Goal: Task Accomplishment & Management: Manage account settings

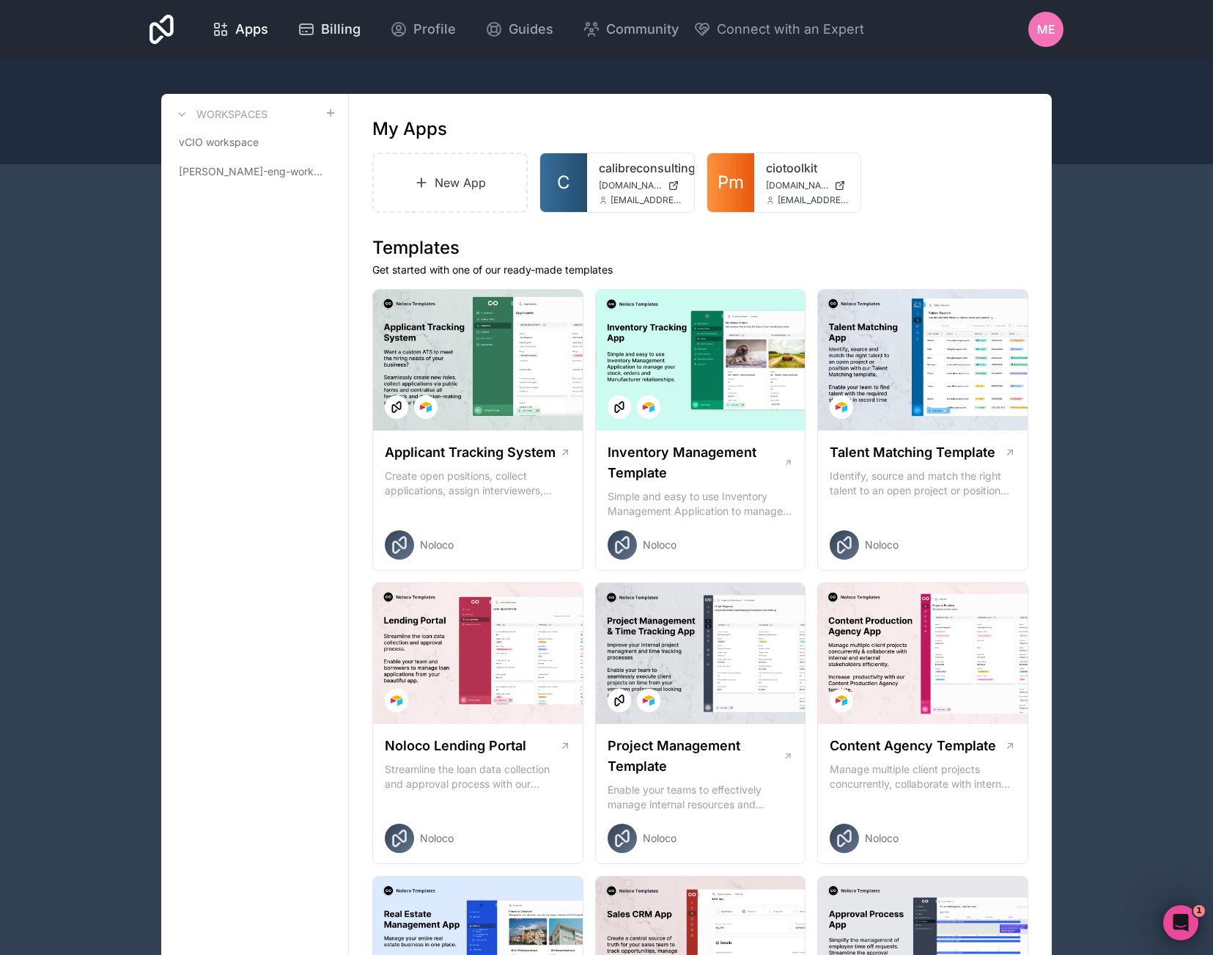
click at [361, 28] on span "Billing" at bounding box center [341, 29] width 40 height 21
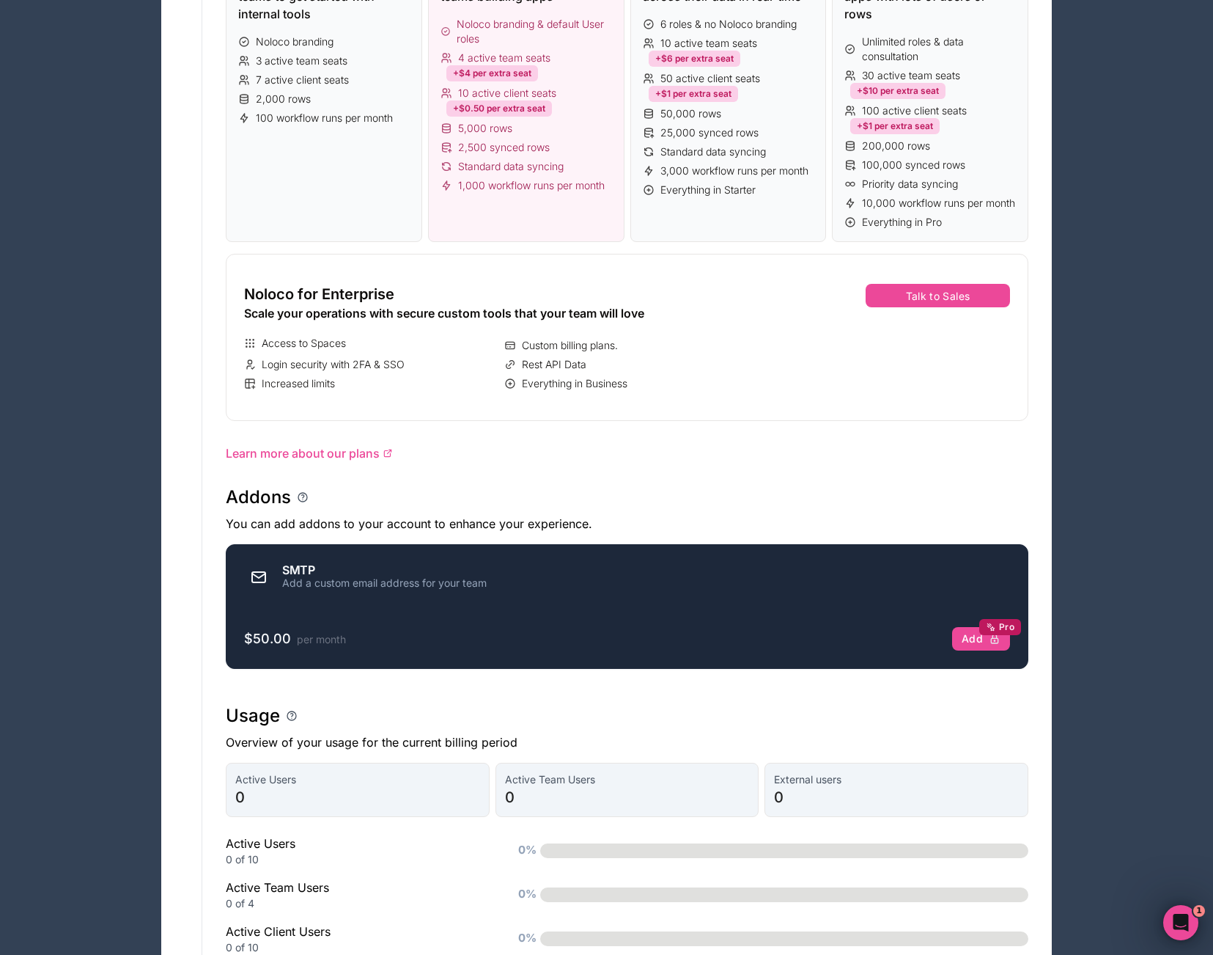
scroll to position [701, 0]
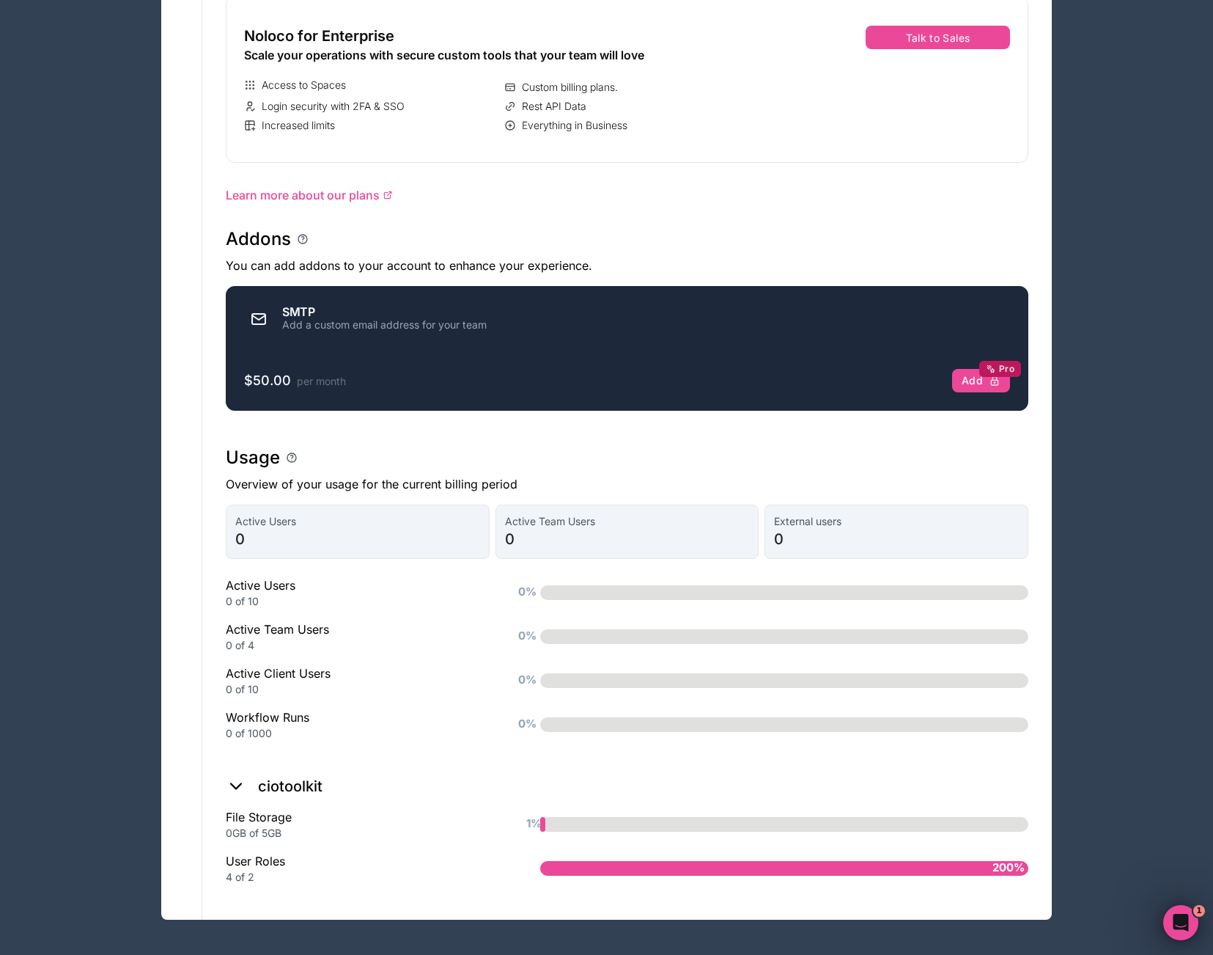
click at [963, 863] on div "200%" at bounding box center [784, 868] width 488 height 15
click at [827, 834] on div "File Storage 0GB of 5GB 1%" at bounding box center [627, 824] width 803 height 32
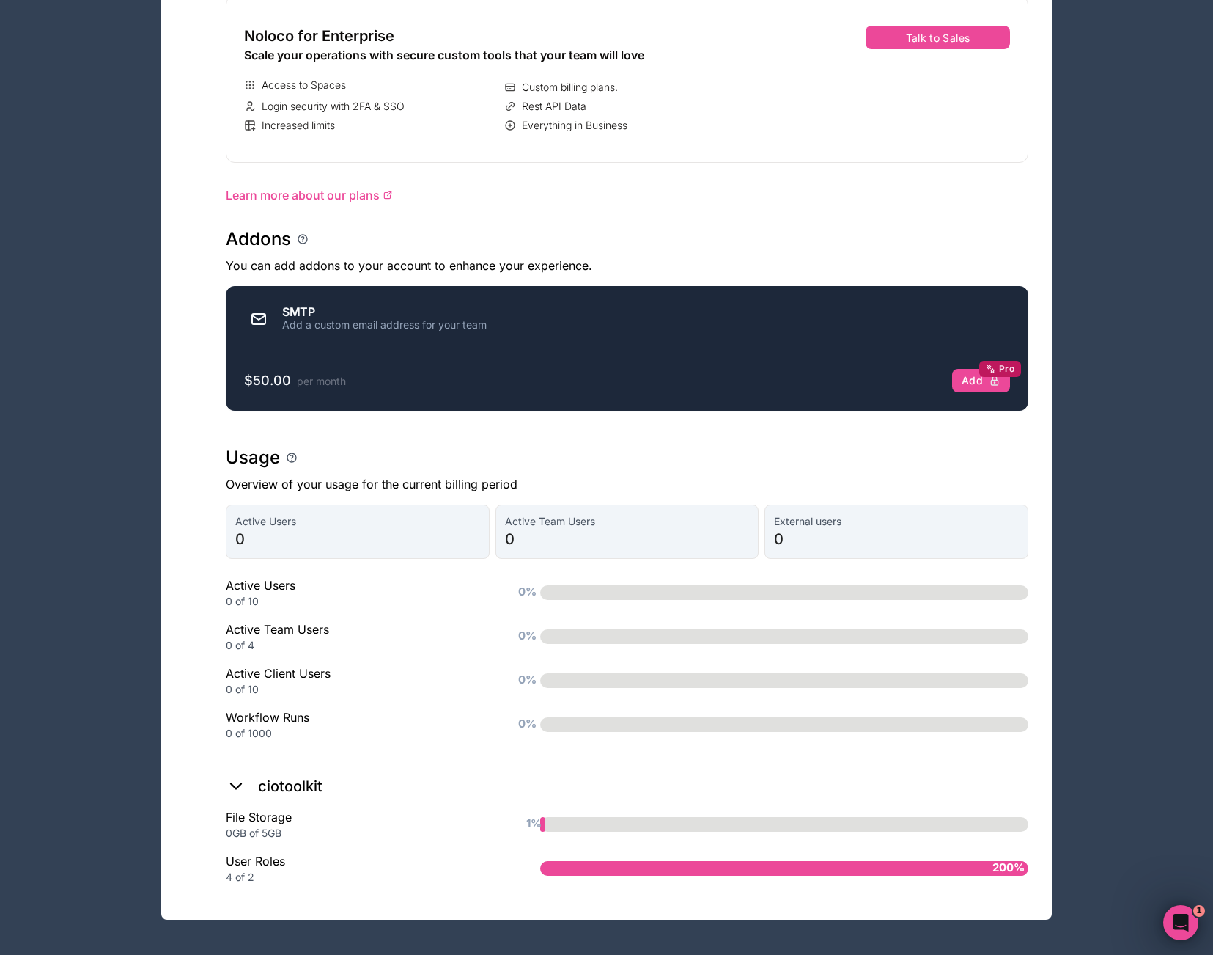
click at [827, 834] on div "File Storage 0GB of 5GB 1%" at bounding box center [627, 824] width 803 height 32
click at [826, 854] on div "User Roles 4 of 2 200%" at bounding box center [627, 868] width 803 height 32
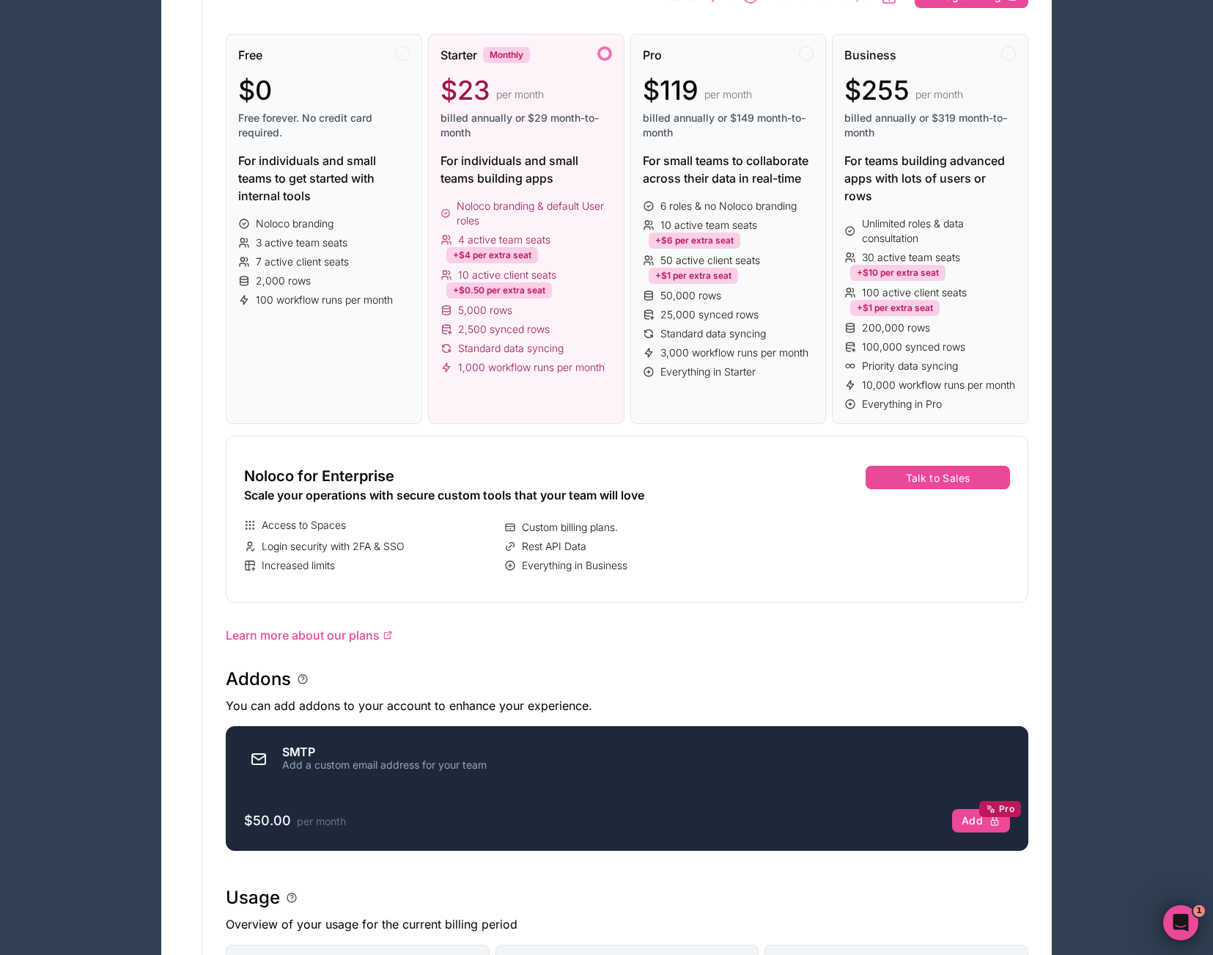
scroll to position [0, 0]
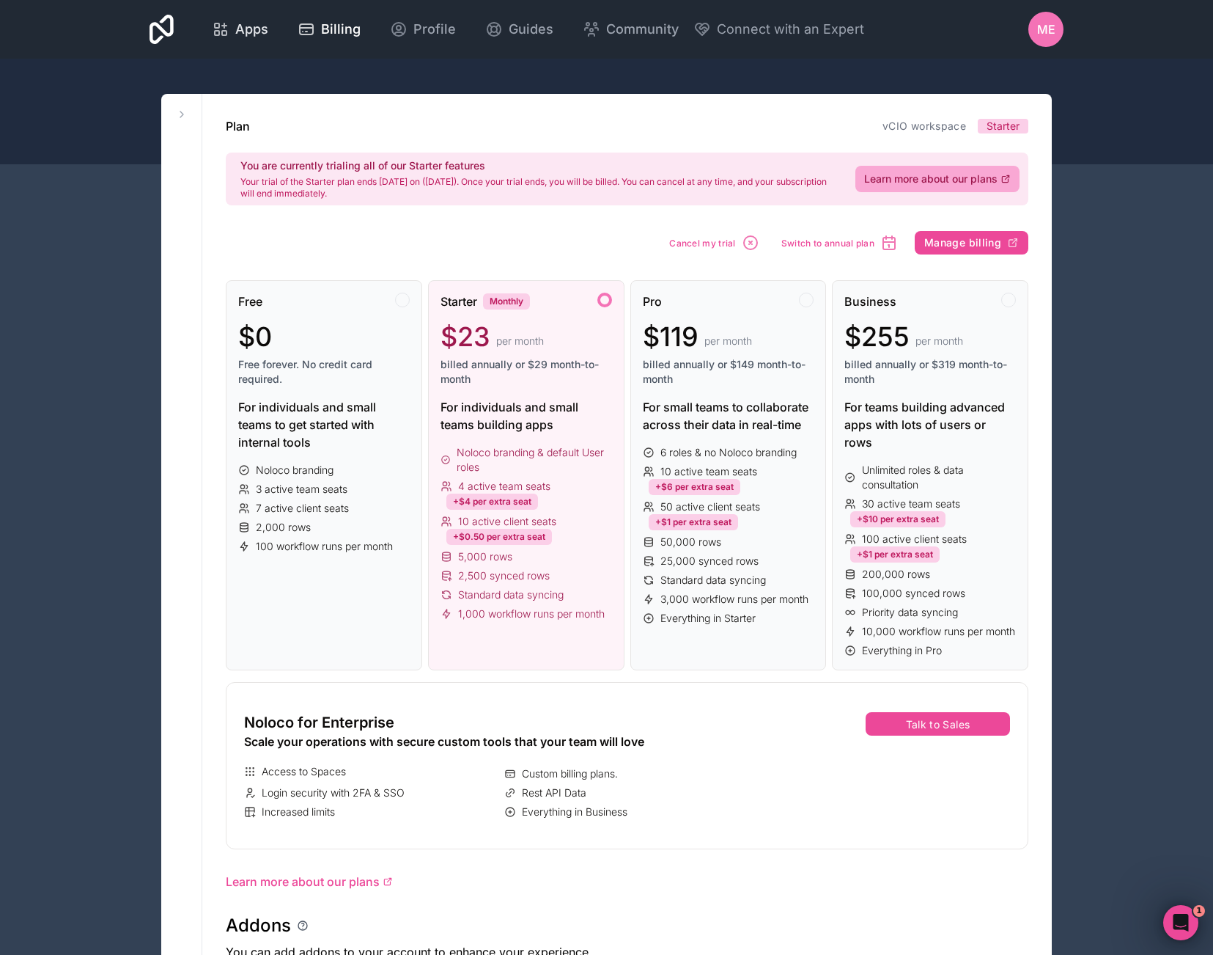
click at [268, 39] on span "Apps" at bounding box center [251, 29] width 33 height 21
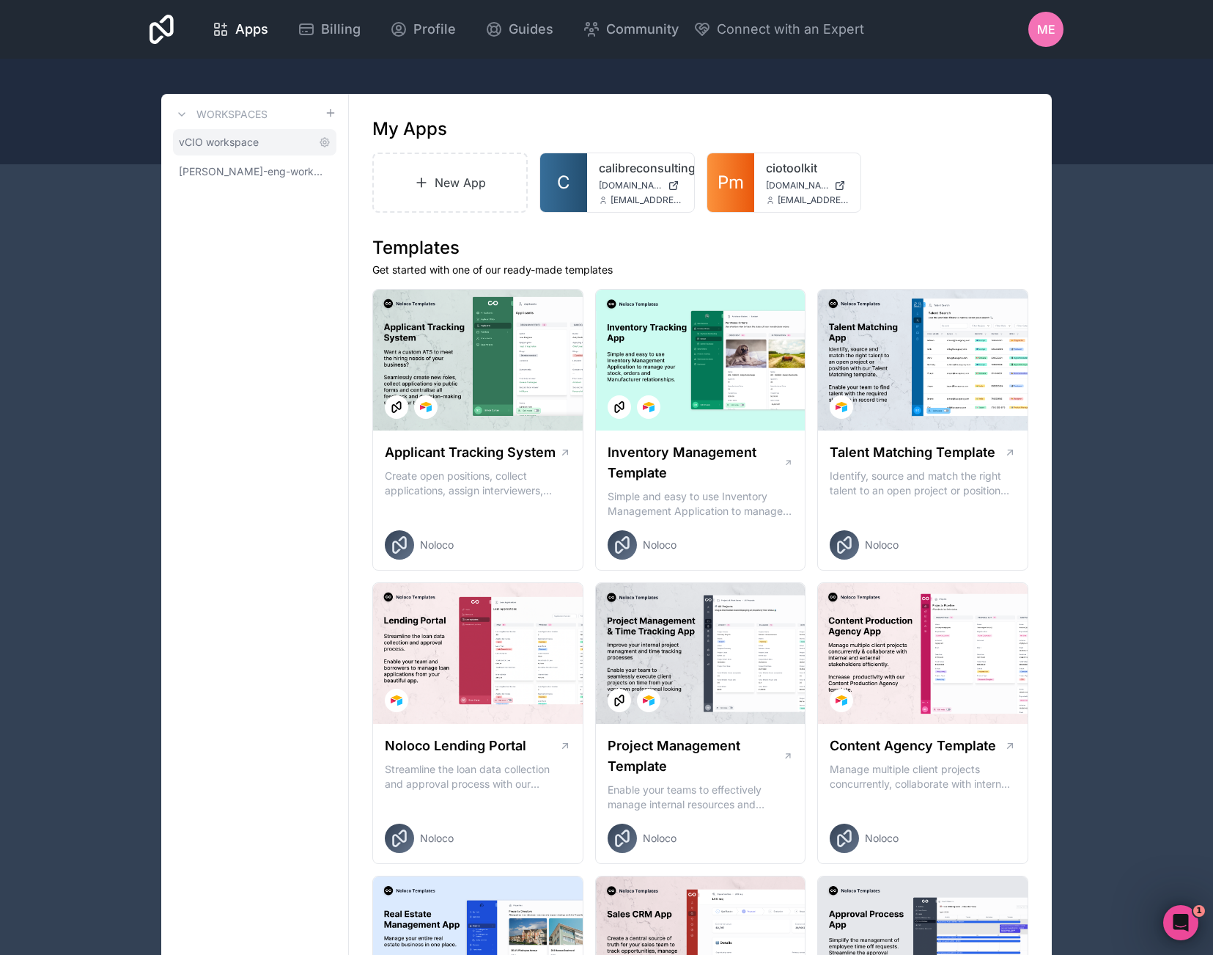
click at [216, 153] on link "vCIO workspace" at bounding box center [254, 142] width 163 height 26
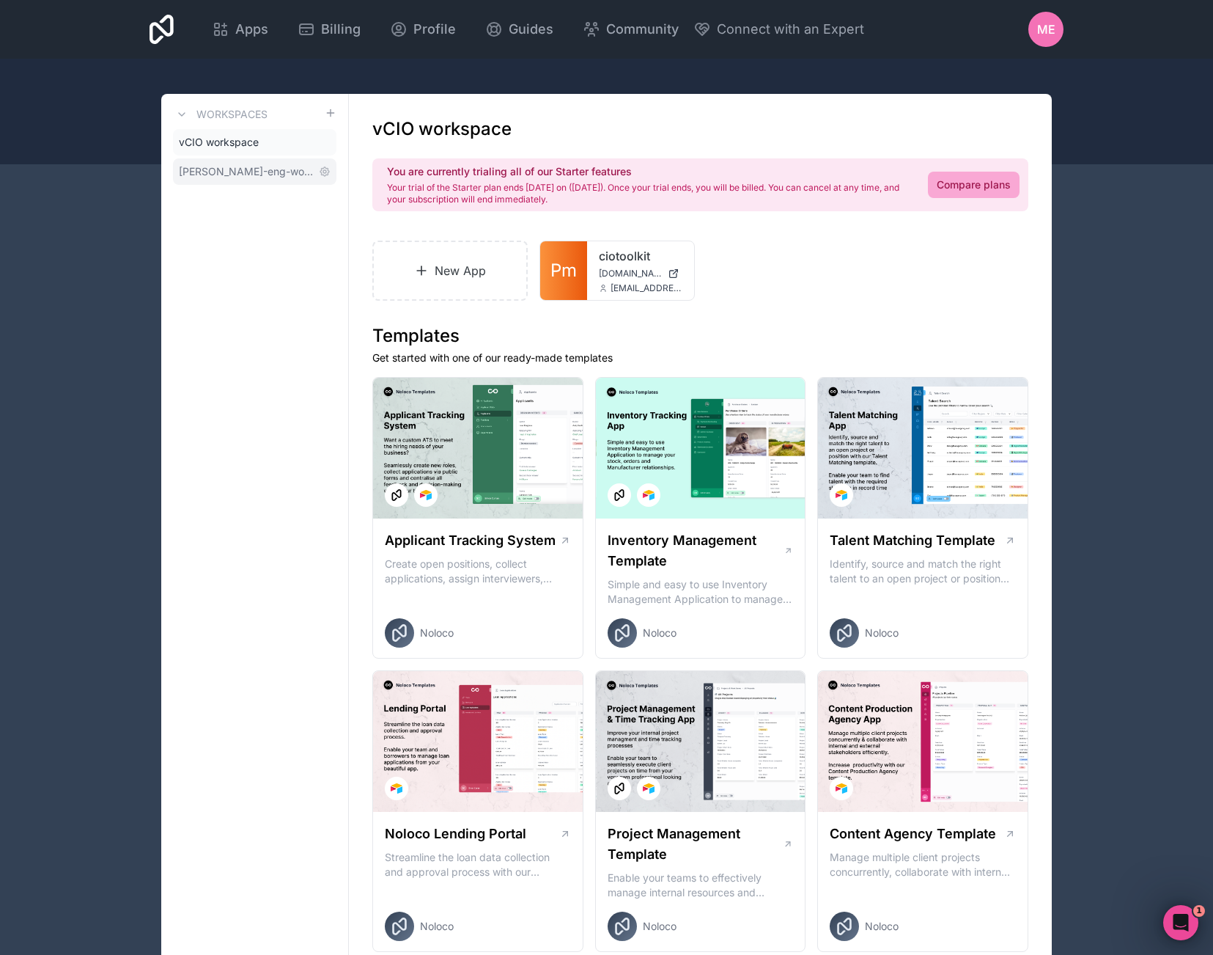
click at [227, 175] on span "[PERSON_NAME]-eng-workspace" at bounding box center [246, 171] width 134 height 15
click at [271, 149] on link "vCIO workspace" at bounding box center [254, 142] width 163 height 26
click at [270, 169] on span "[PERSON_NAME]-eng-workspace" at bounding box center [246, 171] width 134 height 15
click at [267, 154] on link "vCIO workspace" at bounding box center [254, 142] width 163 height 26
click at [250, 111] on h3 "Workspaces" at bounding box center [231, 114] width 71 height 15
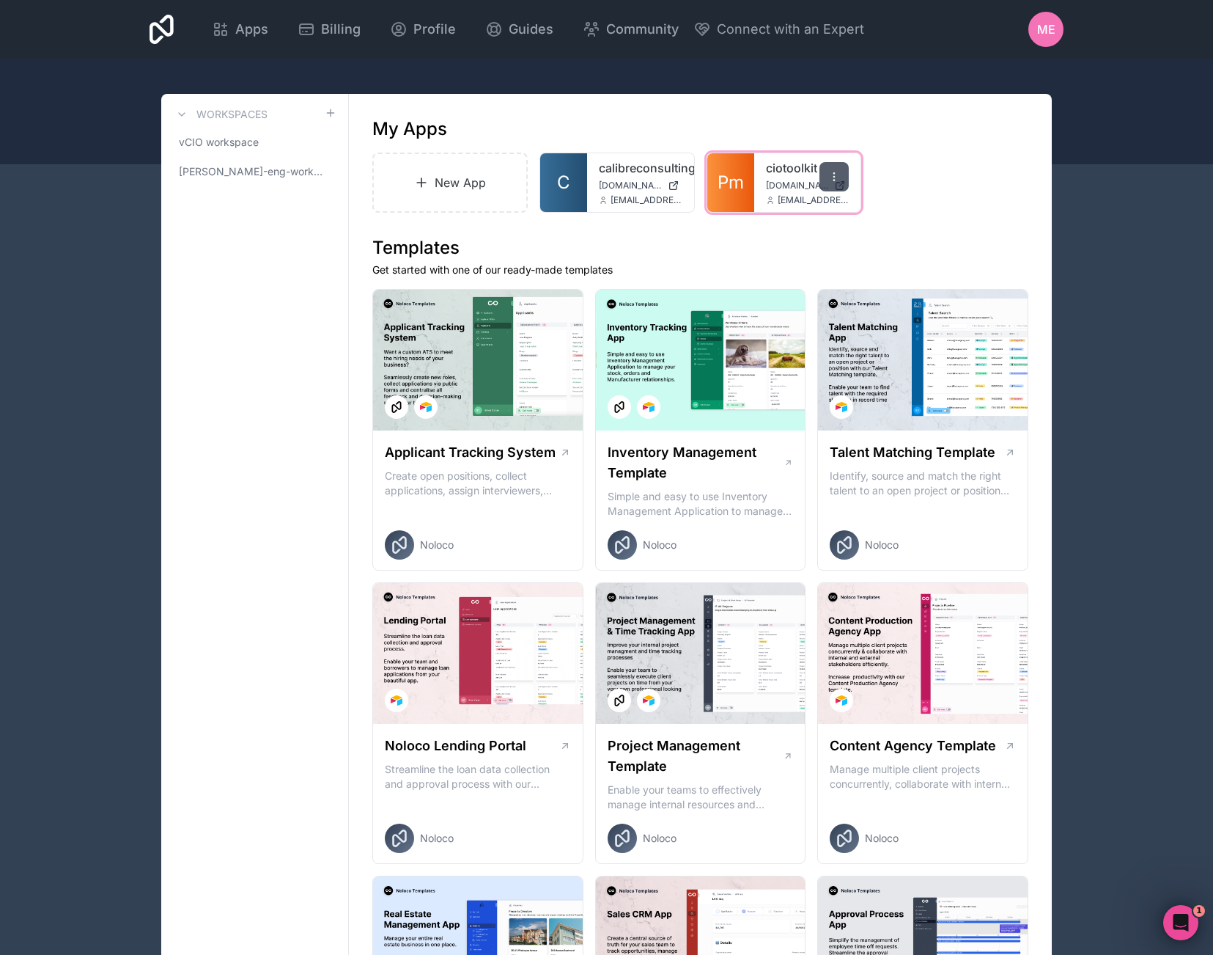
click at [842, 174] on div at bounding box center [834, 176] width 29 height 29
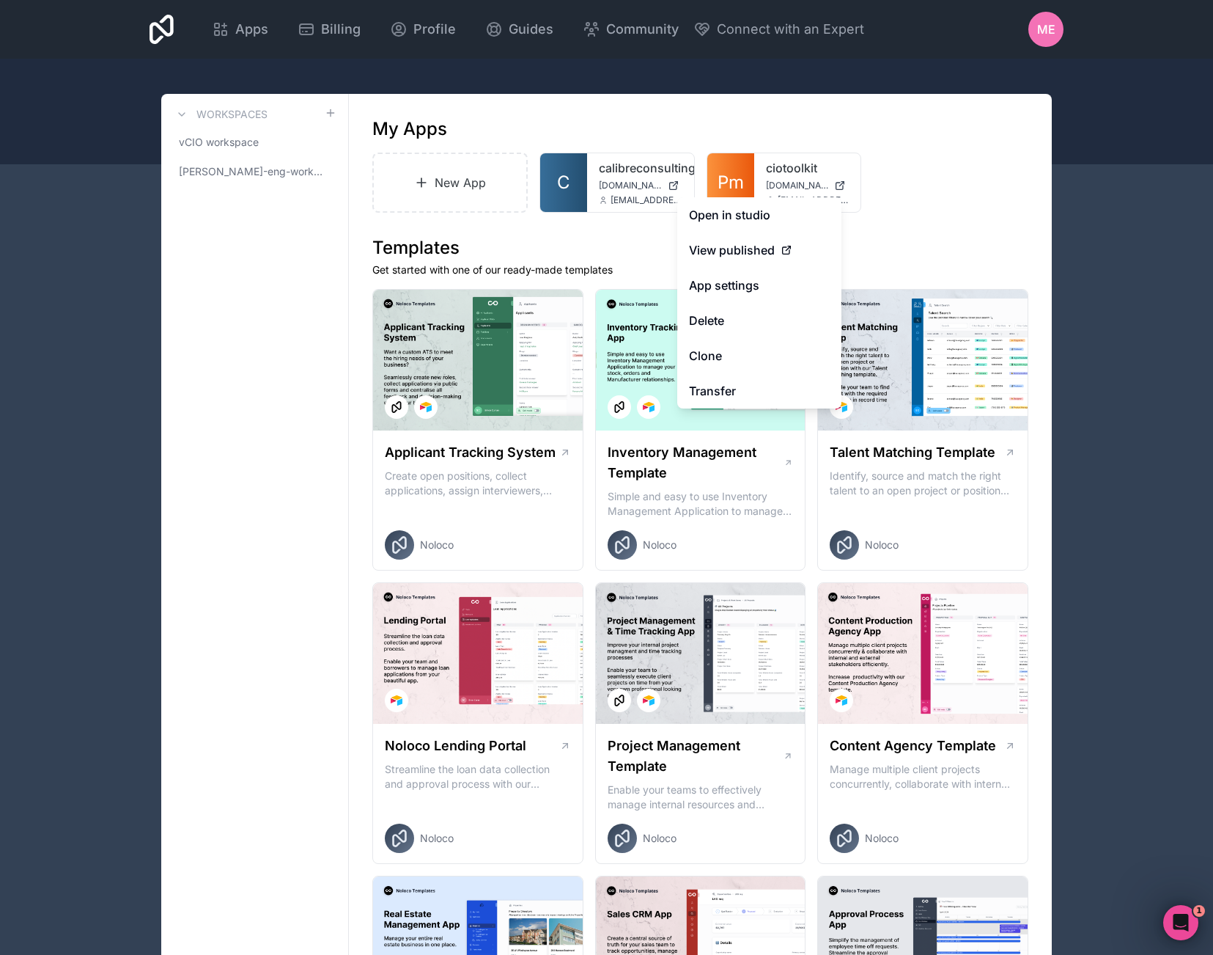
click at [901, 178] on div "New App C calibreconsulting [DOMAIN_NAME] [EMAIL_ADDRESS][DOMAIN_NAME] Pm cioto…" at bounding box center [700, 183] width 656 height 60
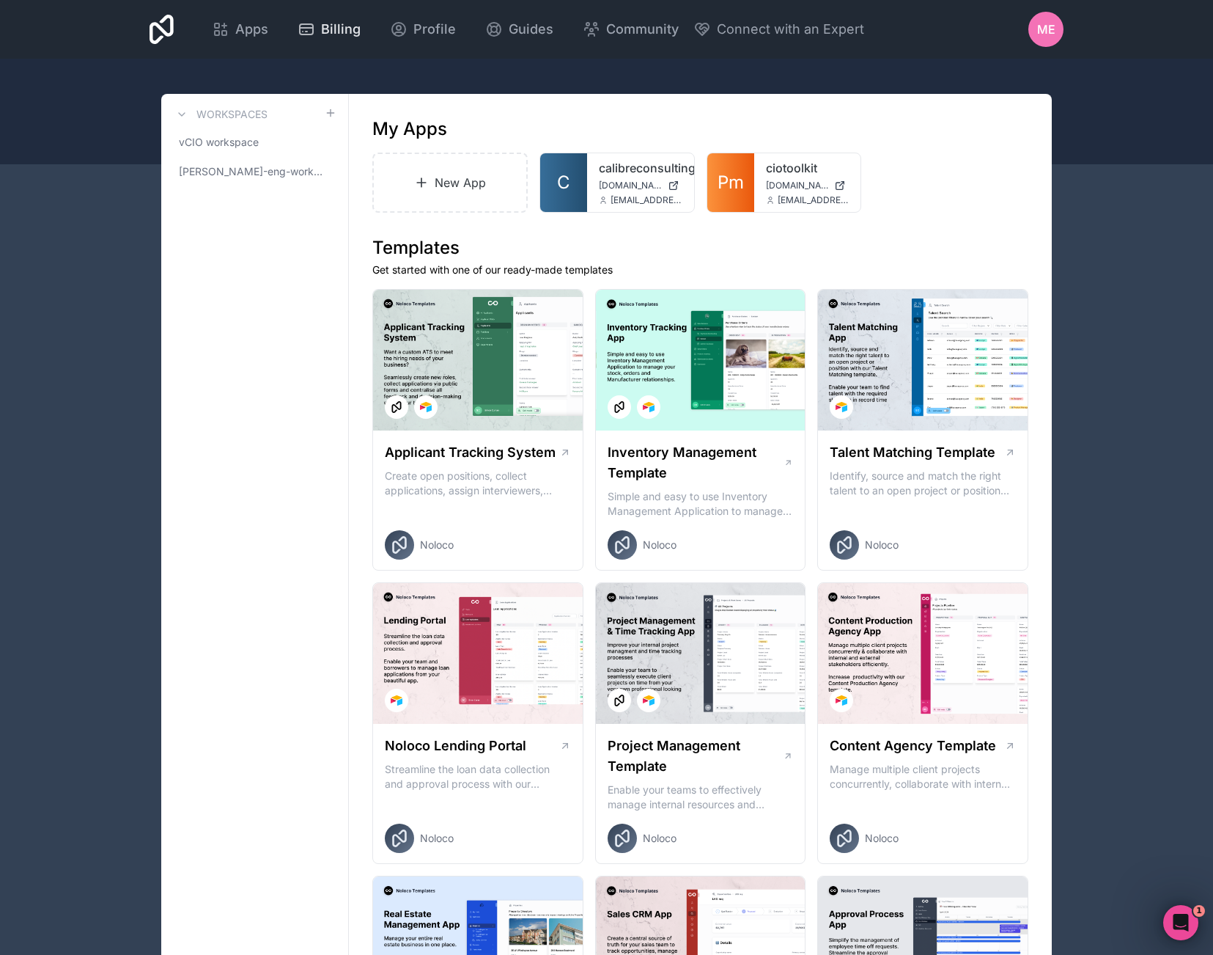
click at [361, 39] on span "Billing" at bounding box center [341, 29] width 40 height 21
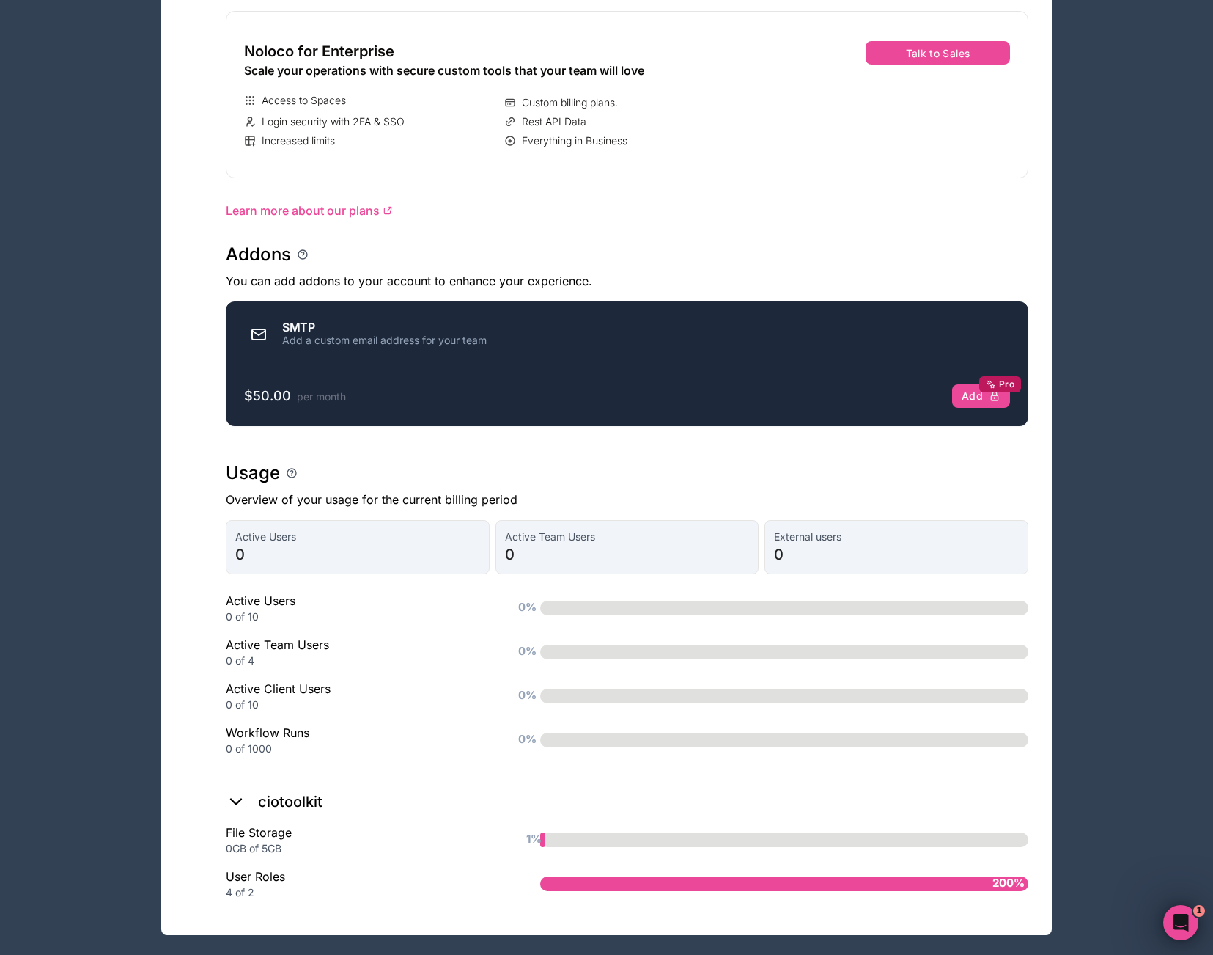
scroll to position [701, 0]
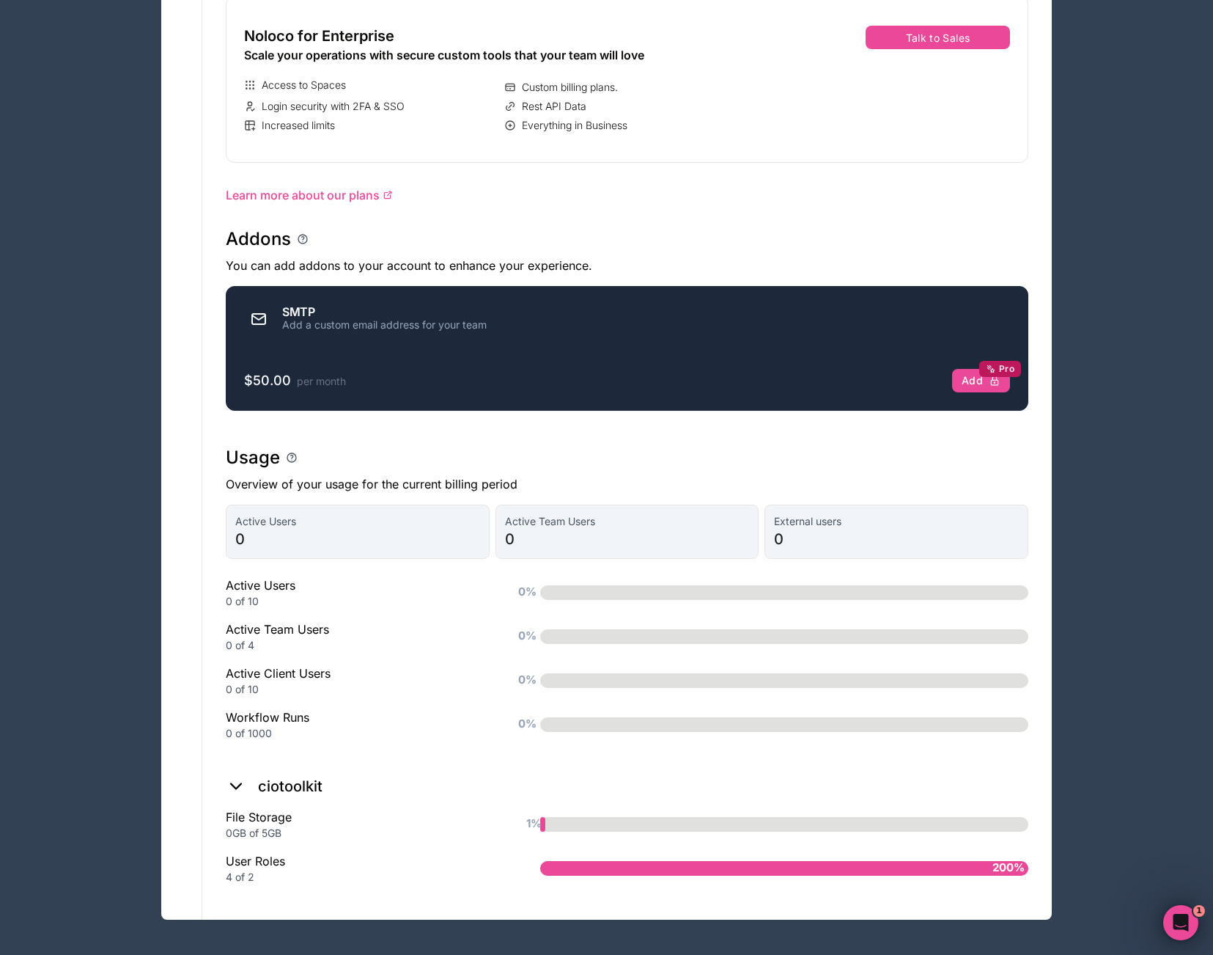
click at [262, 864] on div "User Roles 4 of 2" at bounding box center [360, 868] width 268 height 32
click at [262, 866] on div "User Roles 4 of 2" at bounding box center [360, 868] width 268 height 32
click at [262, 867] on div "User Roles 4 of 2" at bounding box center [360, 868] width 268 height 32
click at [250, 878] on div "4 of 2" at bounding box center [360, 877] width 268 height 15
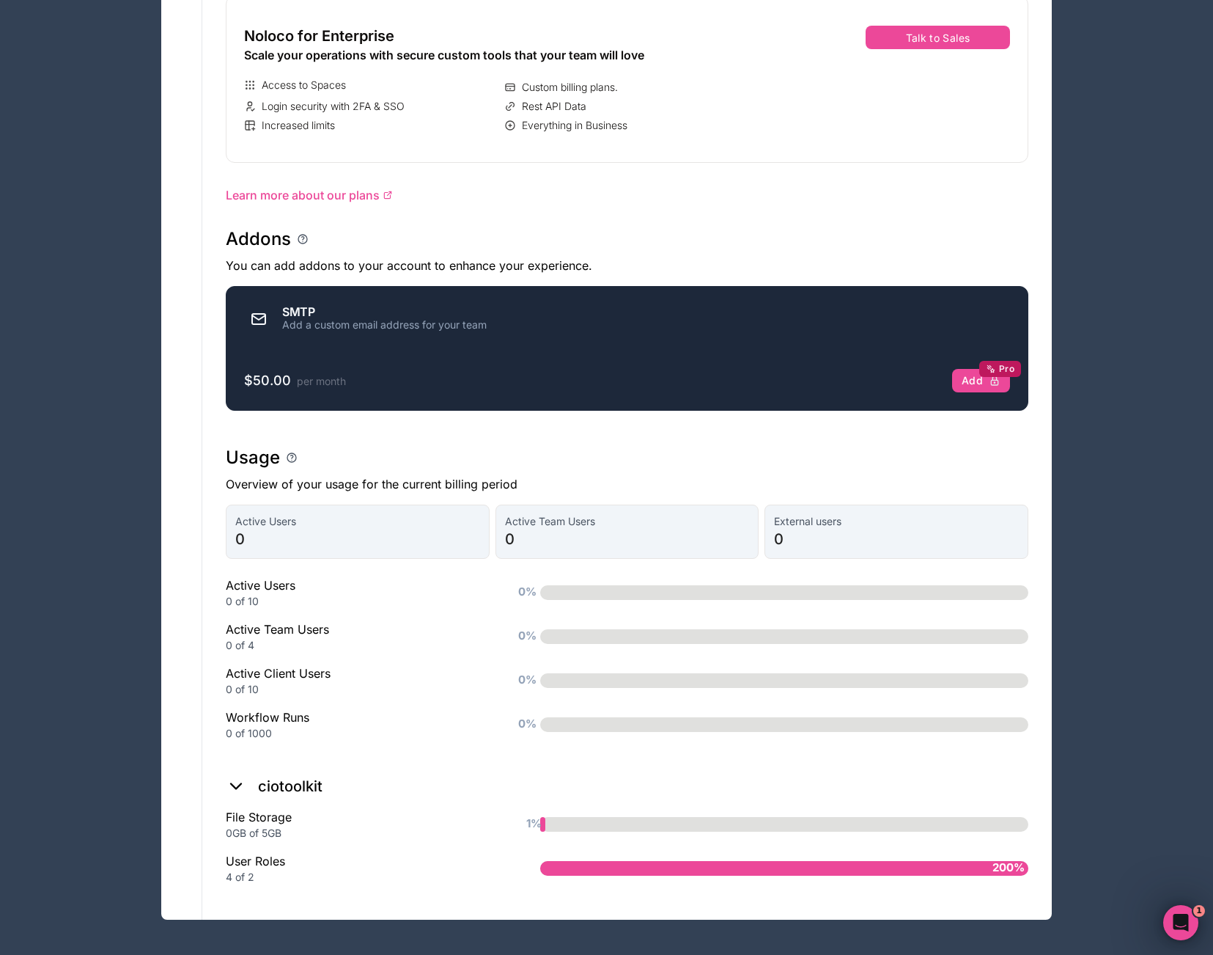
click at [250, 878] on div "4 of 2" at bounding box center [360, 877] width 268 height 15
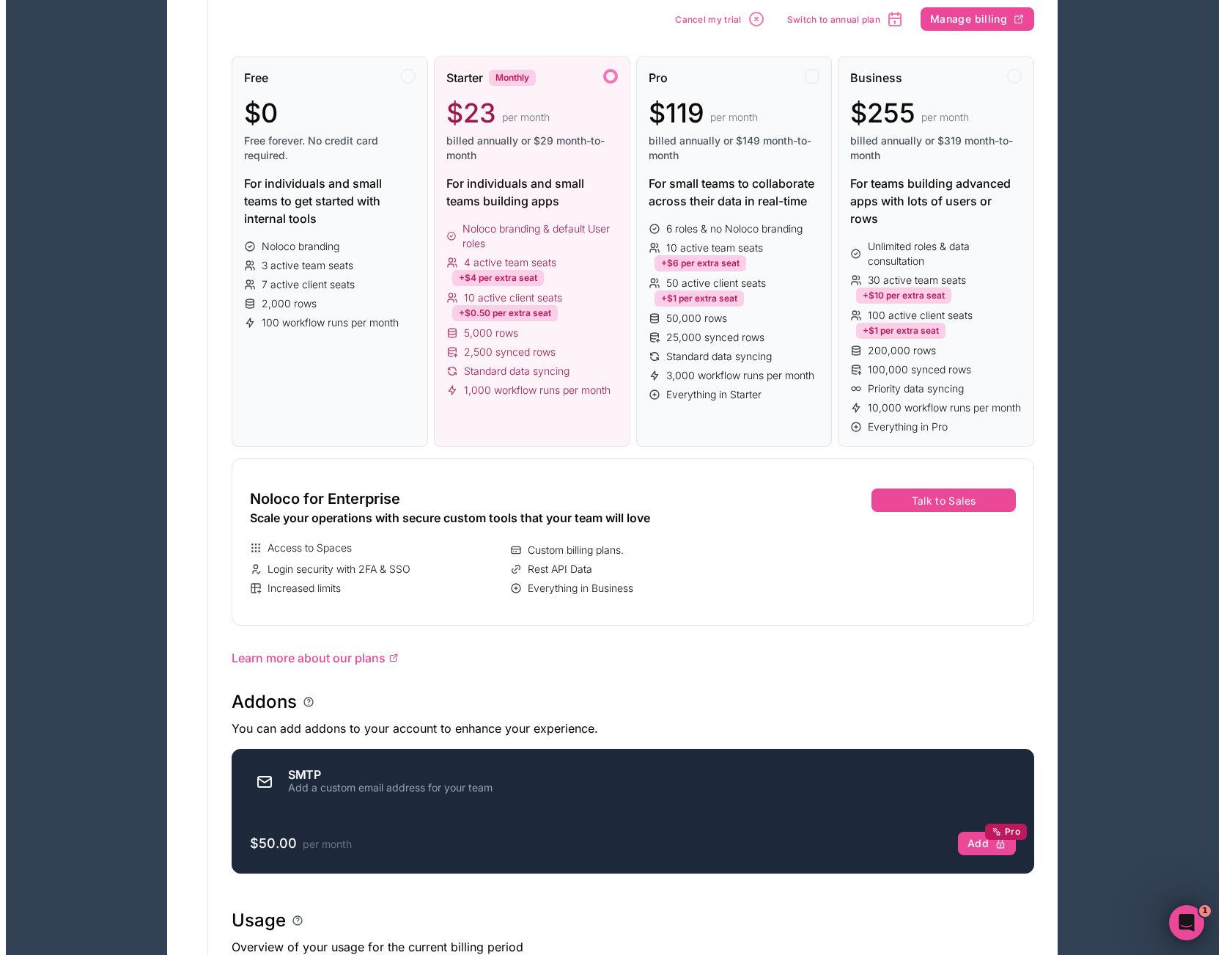
scroll to position [0, 0]
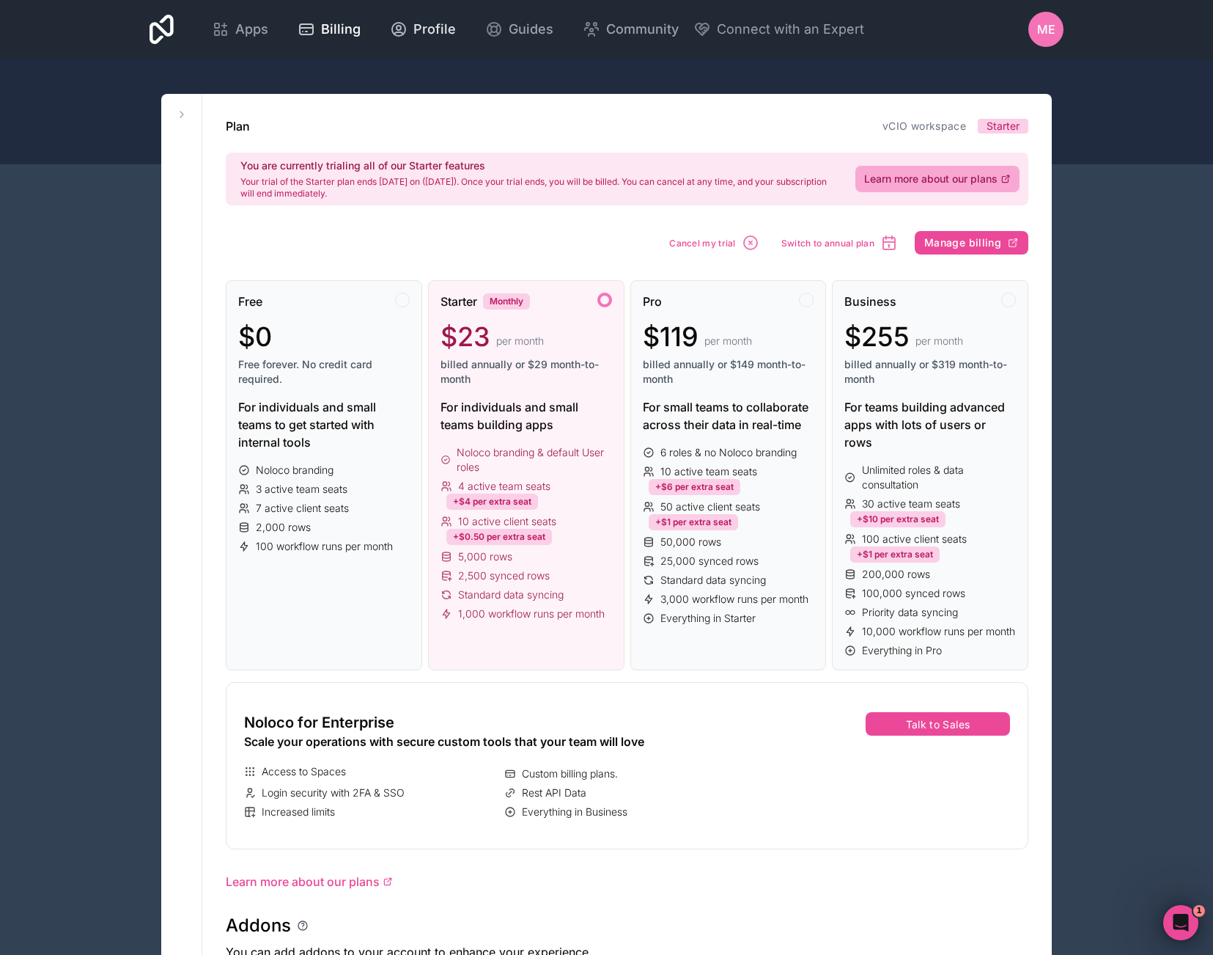
click at [468, 43] on link "Profile" at bounding box center [422, 29] width 89 height 32
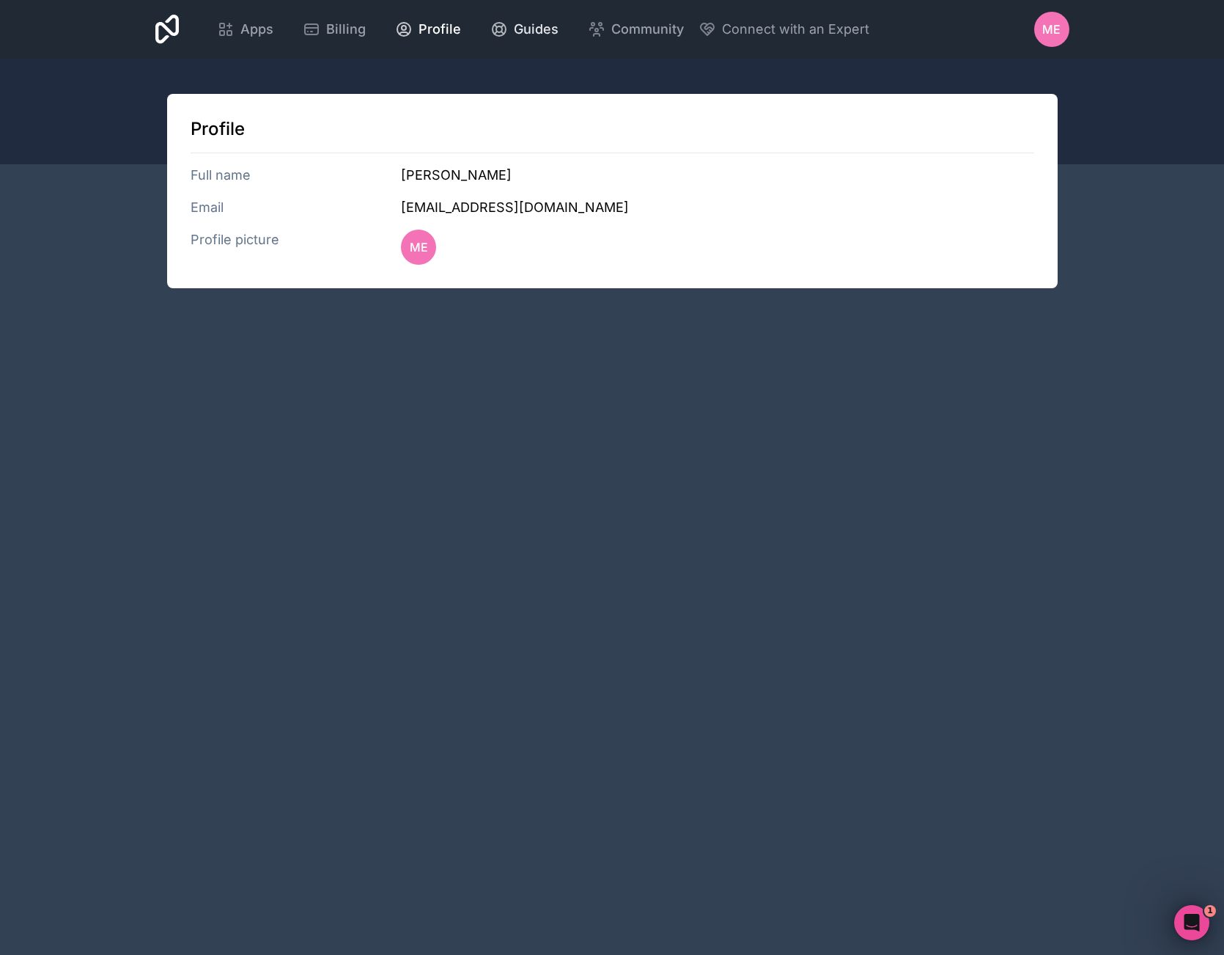
click at [570, 45] on link "Guides" at bounding box center [525, 29] width 92 height 32
click at [273, 24] on div "Apps" at bounding box center [245, 29] width 56 height 21
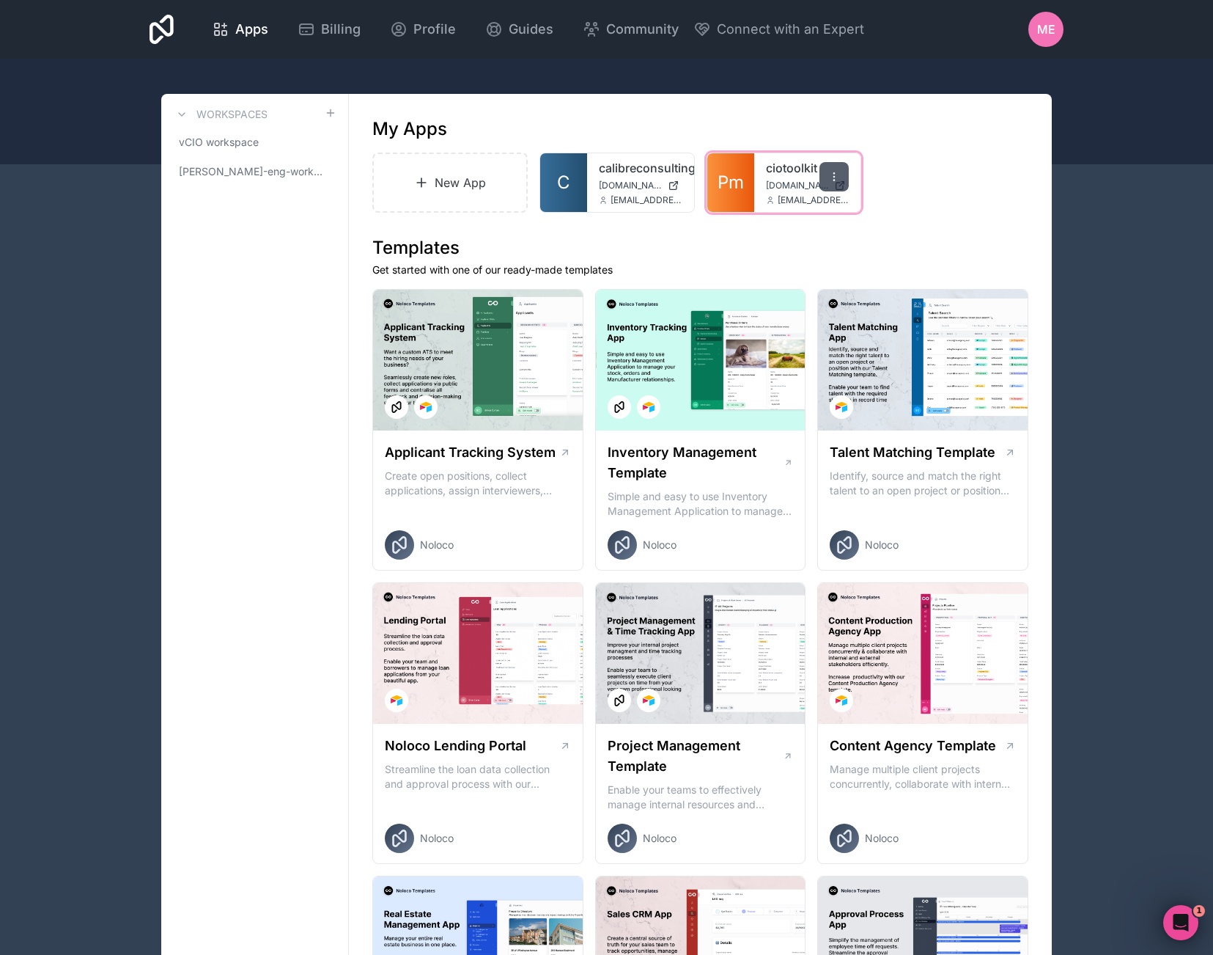
click at [840, 180] on icon at bounding box center [834, 177] width 12 height 12
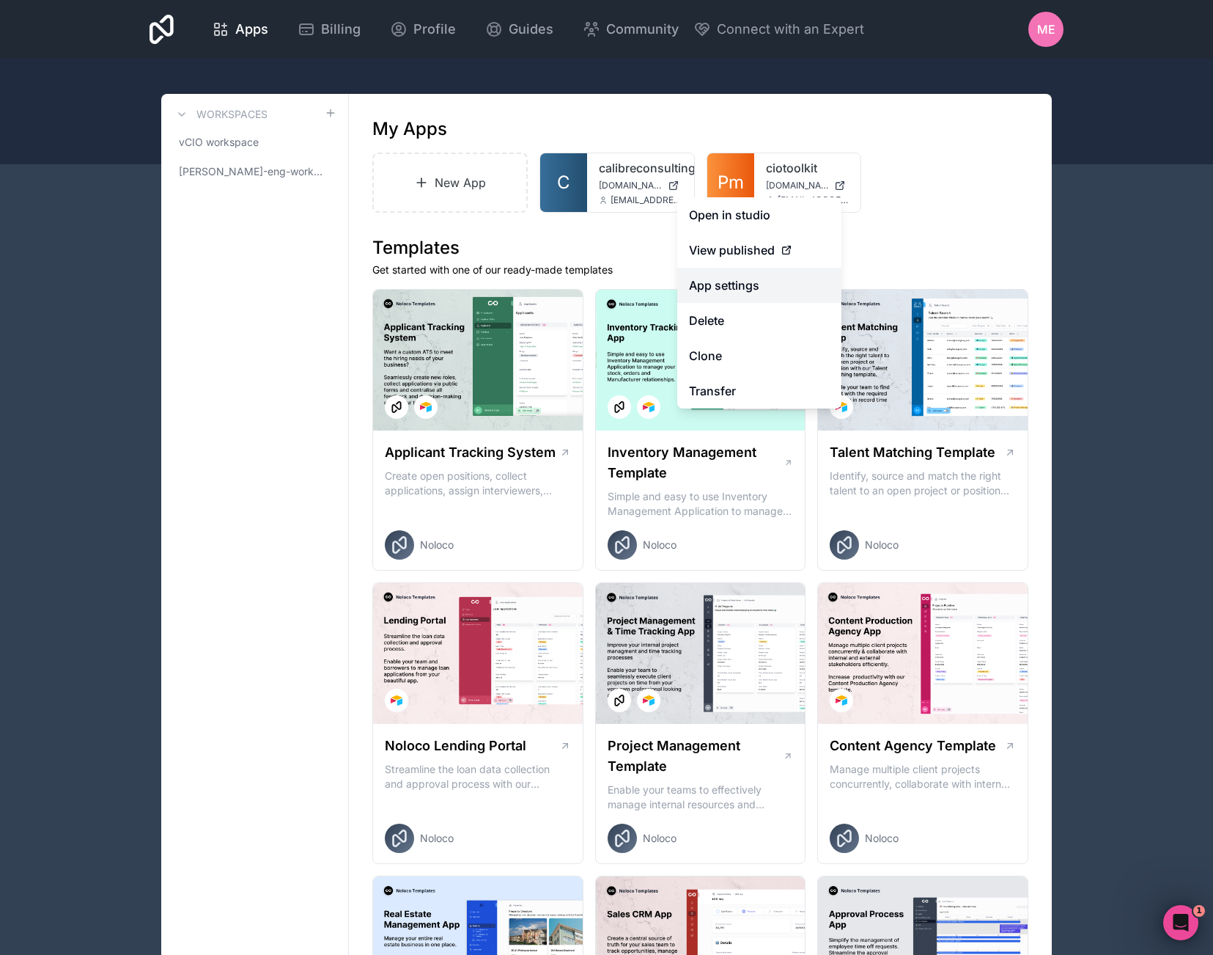
click at [793, 282] on link "App settings" at bounding box center [759, 285] width 164 height 35
